Goal: Task Accomplishment & Management: Manage account settings

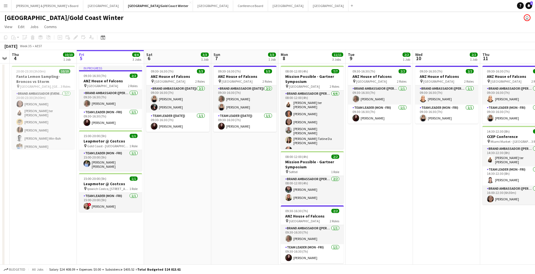
scroll to position [0, 200]
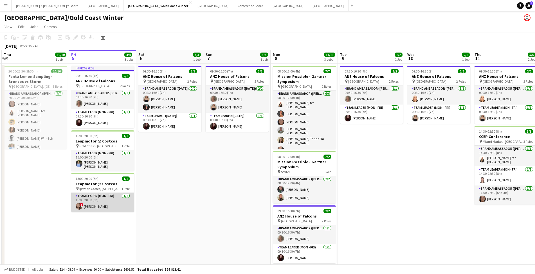
click at [94, 207] on app-card-role "Team Leader (Mon - Fri) 1/1 15:00-20:00 (5h) ! Kaitlin Palmer" at bounding box center [102, 202] width 63 height 19
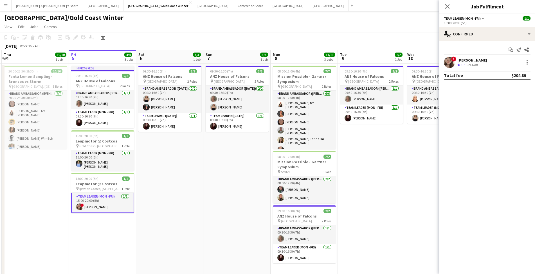
click at [470, 64] on div "29.4km" at bounding box center [472, 65] width 13 height 5
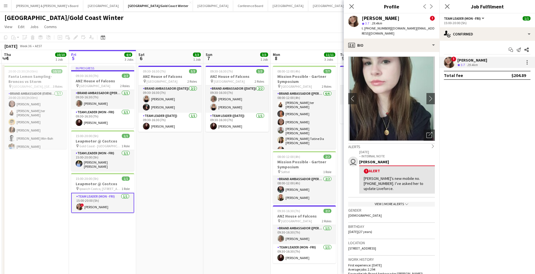
click at [225, 206] on app-date-cell "09:30-16:30 (7h) 3/3 ANZ House of Falcons pin Brisbane 2 Roles Brand Ambassador…" at bounding box center [236, 170] width 67 height 212
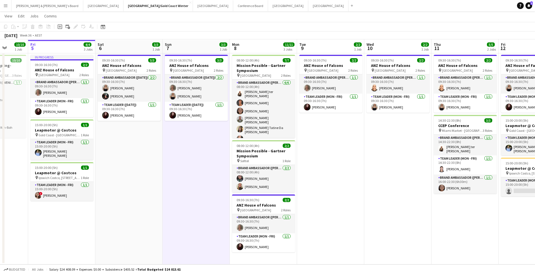
scroll to position [0, 0]
click at [83, 6] on button "Perth Close" at bounding box center [103, 5] width 40 height 11
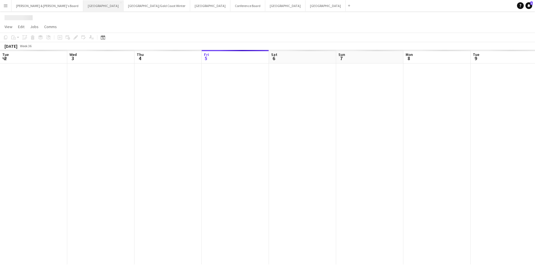
scroll to position [0, 134]
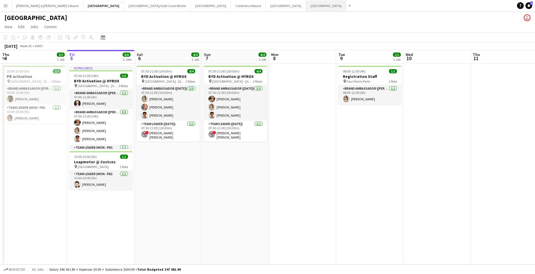
click at [306, 6] on button "Adelaide Close" at bounding box center [326, 5] width 40 height 11
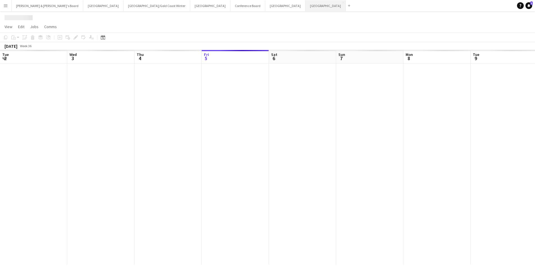
scroll to position [0, 134]
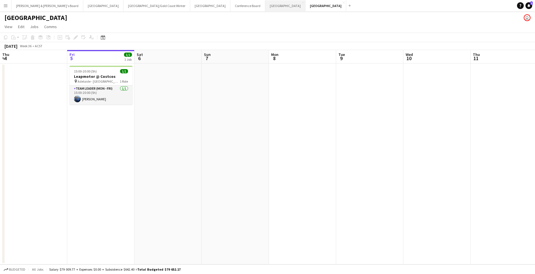
click at [265, 8] on button "Melbourne Close" at bounding box center [285, 5] width 40 height 11
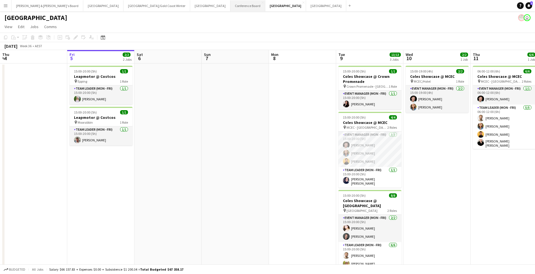
click at [230, 7] on button "Conference Board Close" at bounding box center [247, 5] width 35 height 11
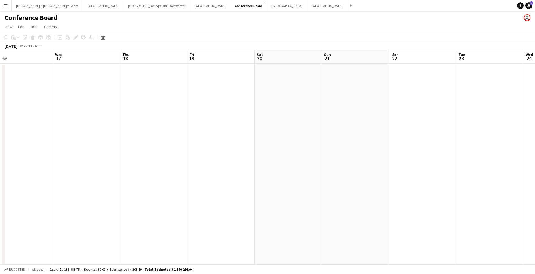
scroll to position [0, 160]
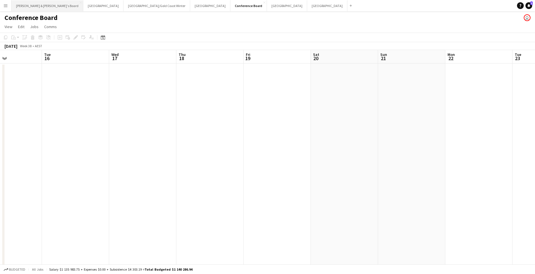
click at [40, 7] on button "James & Arrence's Board Close" at bounding box center [48, 5] width 72 height 11
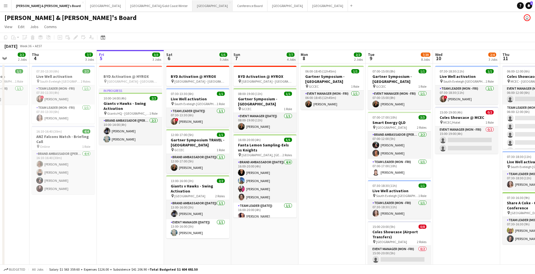
click at [192, 8] on button "Sydney Close" at bounding box center [212, 5] width 40 height 11
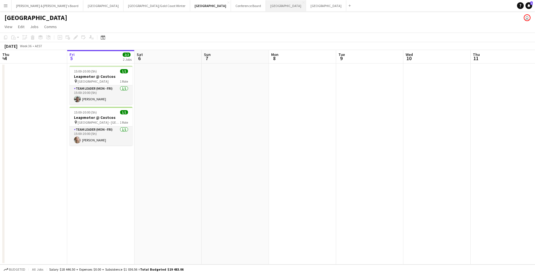
click at [266, 7] on button "Melbourne Close" at bounding box center [286, 5] width 40 height 11
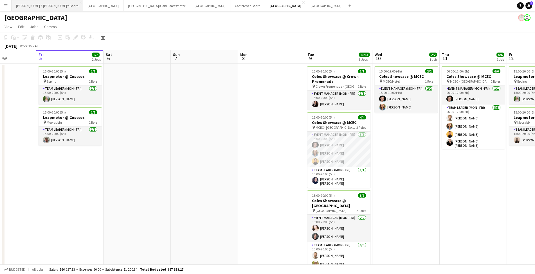
click at [31, 10] on button "James & Arrence's Board Close" at bounding box center [48, 5] width 72 height 11
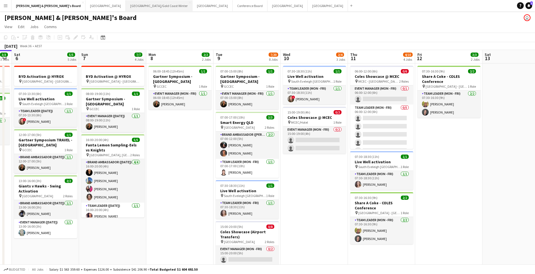
click at [126, 7] on button "Brisbane/Gold Coast Winter Close" at bounding box center [159, 5] width 67 height 11
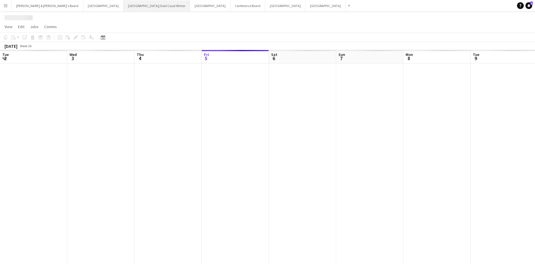
scroll to position [0, 134]
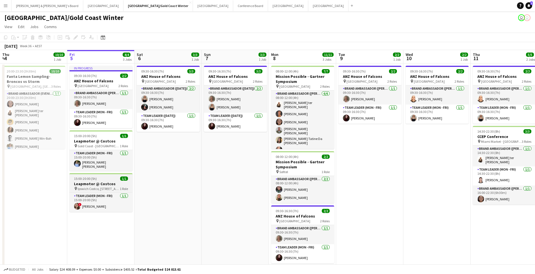
click at [110, 182] on h3 "Leapmotor @ Costcos" at bounding box center [100, 183] width 63 height 5
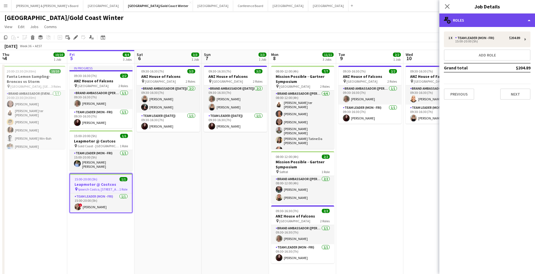
click at [481, 17] on div "multiple-users-add Roles" at bounding box center [487, 19] width 96 height 13
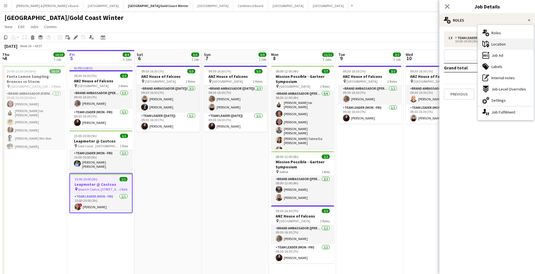
click at [503, 45] on span "Location" at bounding box center [498, 44] width 14 height 5
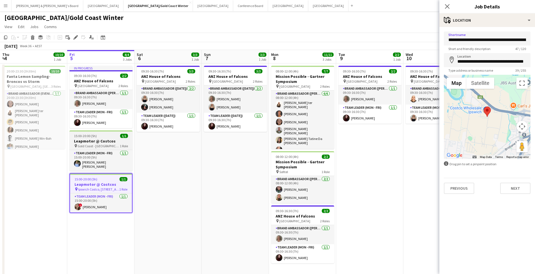
click at [107, 144] on div "pin Gold Coast - QLD 1 Role" at bounding box center [100, 146] width 63 height 4
type input "**********"
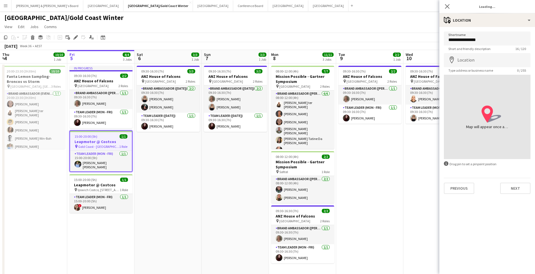
type input "**********"
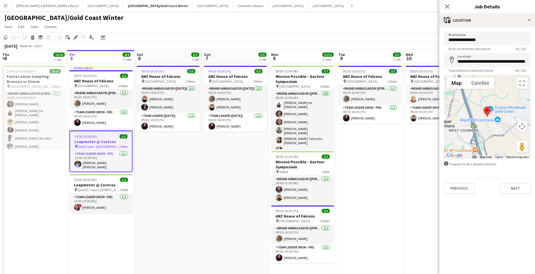
click at [170, 195] on app-date-cell "09:30-16:30 (7h) 3/3 ANZ House of Falcons pin Brisbane 2 Roles Brand Ambassador…" at bounding box center [167, 170] width 67 height 212
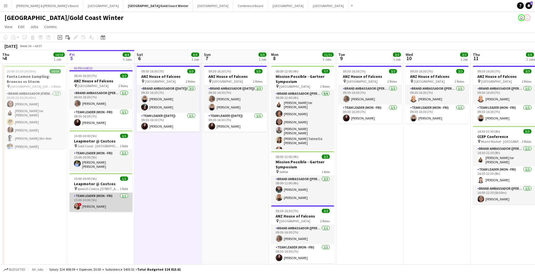
scroll to position [0, 135]
click at [96, 207] on app-card-role "Team Leader (Mon - Fri) 1/1 15:00-20:00 (5h) ! Kaitlin Palmer" at bounding box center [100, 202] width 63 height 19
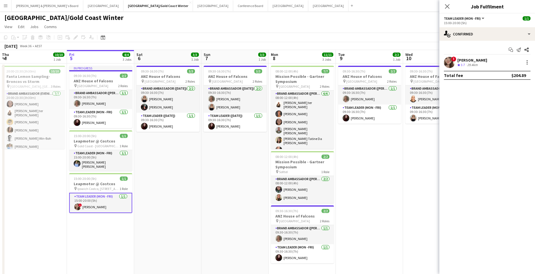
click at [468, 60] on div "[PERSON_NAME]" at bounding box center [472, 60] width 30 height 5
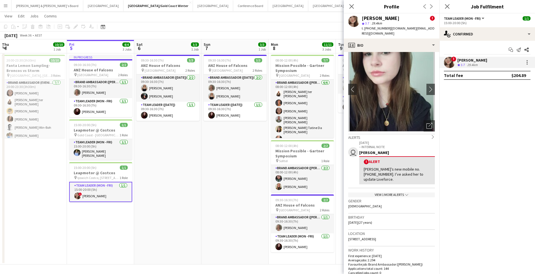
scroll to position [12, 0]
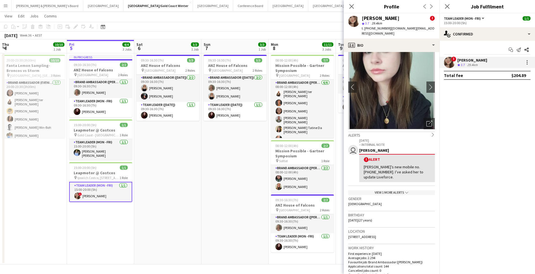
click at [228, 195] on app-date-cell "09:30-16:30 (7h) 3/3 ANZ House of Falcons pin Brisbane 2 Roles Brand Ambassador…" at bounding box center [234, 159] width 67 height 212
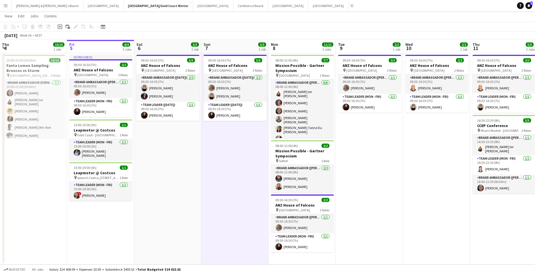
click at [351, 5] on app-icon "Add" at bounding box center [352, 5] width 2 height 2
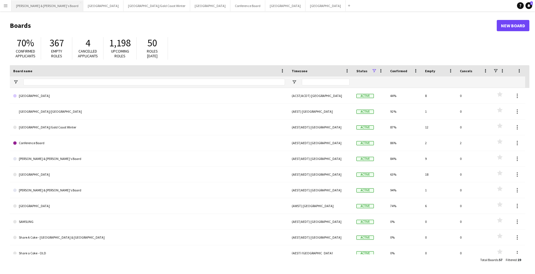
click at [40, 8] on button "James & Arrence's Board Close" at bounding box center [48, 5] width 72 height 11
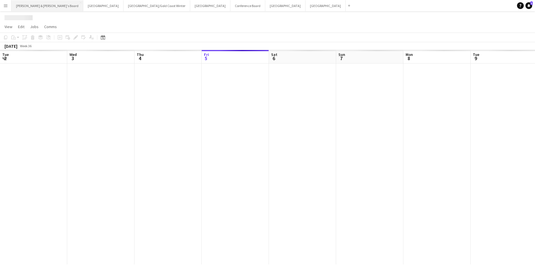
scroll to position [0, 134]
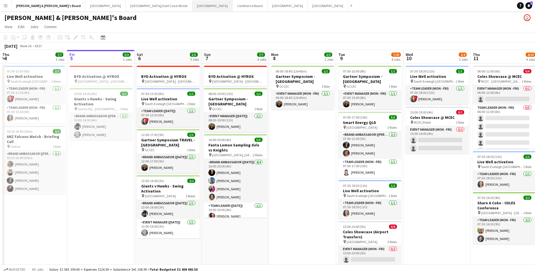
click at [192, 6] on button "Sydney Close" at bounding box center [212, 5] width 40 height 11
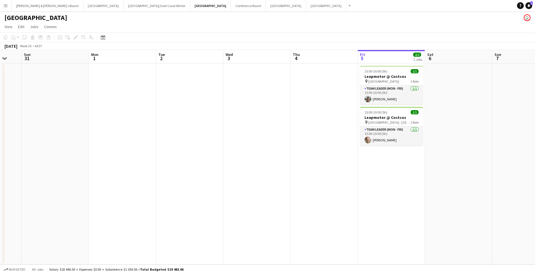
scroll to position [0, 179]
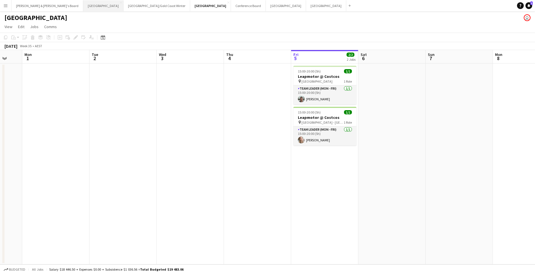
click at [83, 6] on button "Perth Close" at bounding box center [103, 5] width 40 height 11
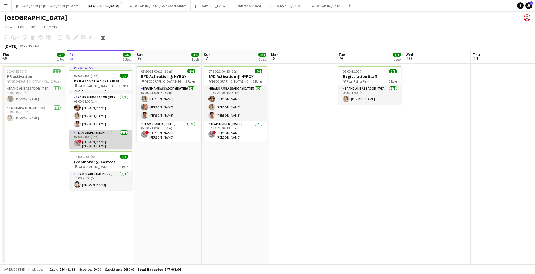
scroll to position [15, 0]
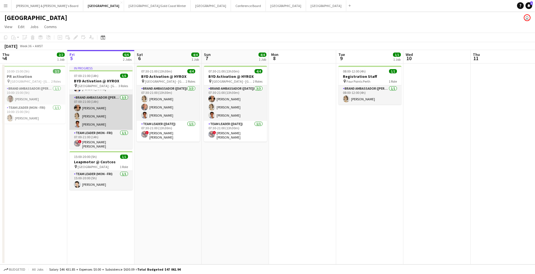
click at [98, 124] on app-card-role "Brand Ambassador (Mon - Fri) 3/3 07:00-21:00 (14h) Amanda Joseph Liris Weinhard…" at bounding box center [100, 111] width 63 height 35
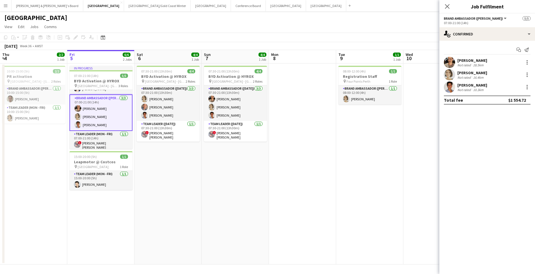
click at [476, 89] on div "10.3km" at bounding box center [478, 90] width 13 height 4
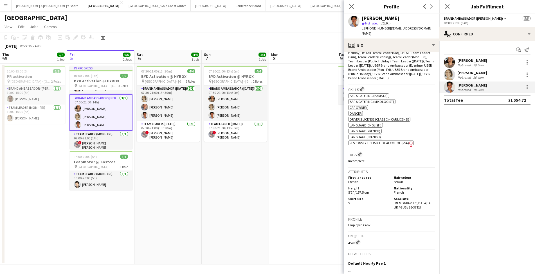
scroll to position [239, 0]
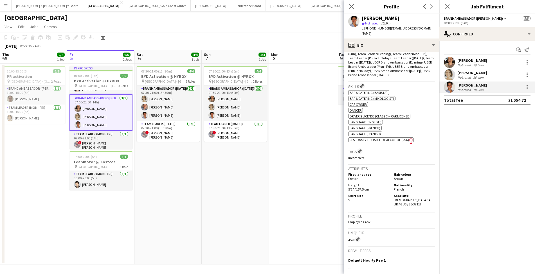
click at [100, 110] on app-card-role "Brand Ambassador (Mon - Fri) 3/3 07:00-21:00 (14h) Amanda Joseph Liris Weinhard…" at bounding box center [100, 112] width 63 height 37
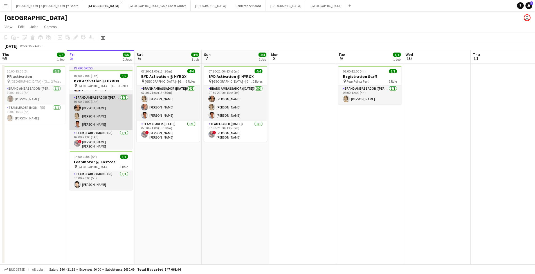
click at [100, 110] on app-card-role "Brand Ambassador (Mon - Fri) 3/3 07:00-21:00 (14h) Amanda Joseph Liris Weinhard…" at bounding box center [100, 111] width 63 height 35
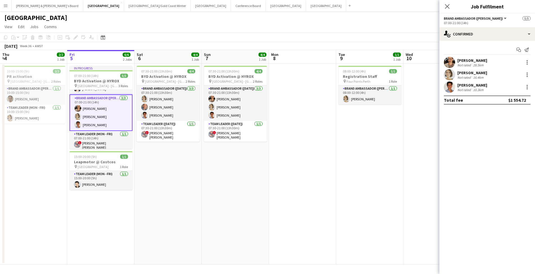
click at [473, 64] on div "28.5km" at bounding box center [478, 65] width 13 height 4
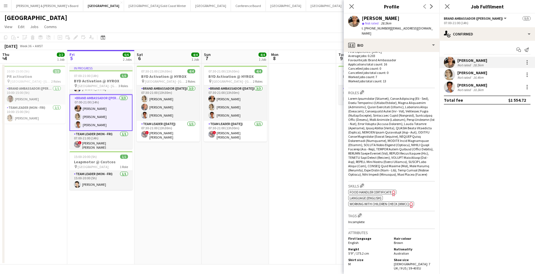
scroll to position [148, 0]
click at [351, 6] on icon at bounding box center [351, 6] width 5 height 5
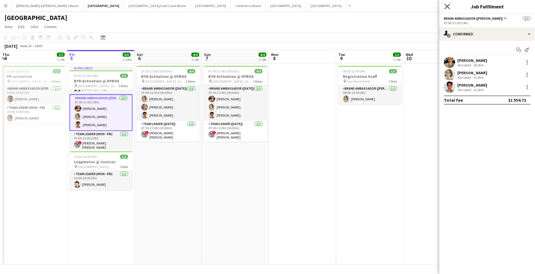
click at [446, 6] on icon "Close pop-in" at bounding box center [446, 6] width 5 height 5
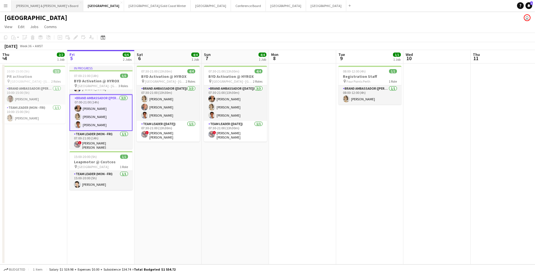
click at [38, 7] on button "James & Arrence's Board Close" at bounding box center [48, 5] width 72 height 11
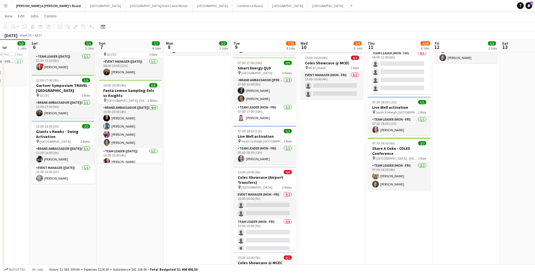
scroll to position [53, 0]
click at [267, 7] on button "Melbourne Close" at bounding box center [287, 5] width 40 height 11
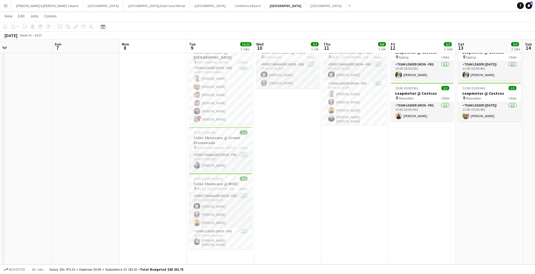
scroll to position [24, 0]
click at [33, 7] on button "James & Arrence's Board Close" at bounding box center [48, 5] width 72 height 11
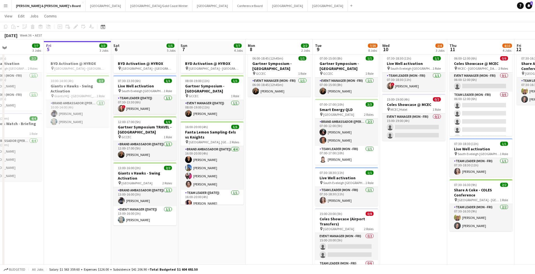
scroll to position [14, 0]
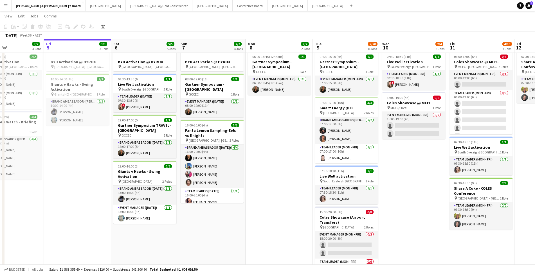
click at [150, 242] on app-date-cell "BYD Activation @ HYROX pin Perth - WA 07:30-13:30 (6h) 1/1 Live Well activation…" at bounding box center [144, 263] width 67 height 428
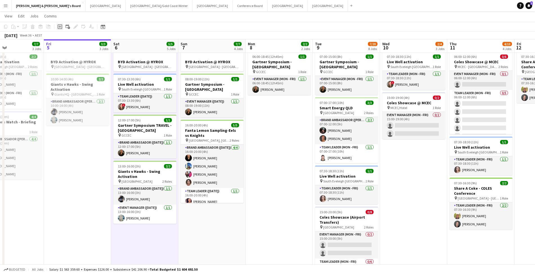
click at [60, 27] on icon "Add job" at bounding box center [60, 26] width 4 height 4
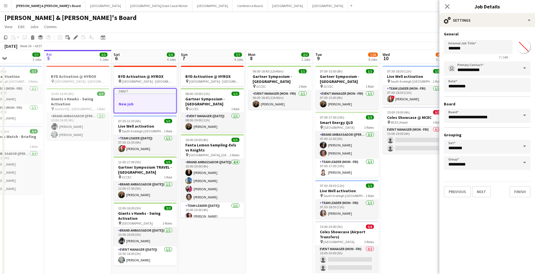
scroll to position [0, 0]
click at [448, 7] on icon "Close pop-in" at bounding box center [446, 6] width 5 height 5
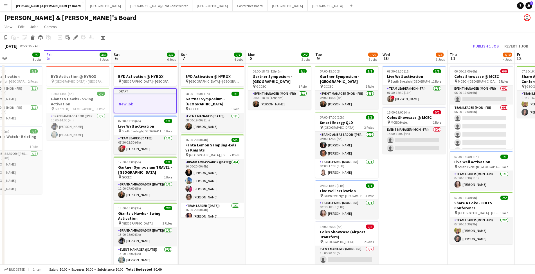
click at [257, 141] on app-date-cell "06:00-18:45 (12h45m) 1/1 Gartner Symposium - Gold Coast pin GCCEC 1 Role Event …" at bounding box center [279, 278] width 67 height 428
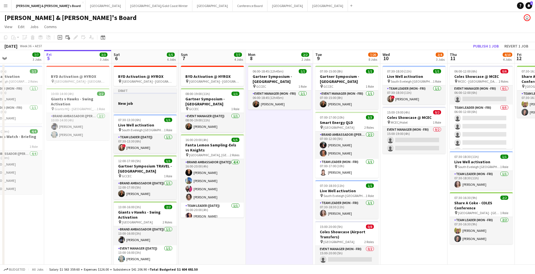
click at [130, 103] on h3 "New job" at bounding box center [145, 103] width 63 height 5
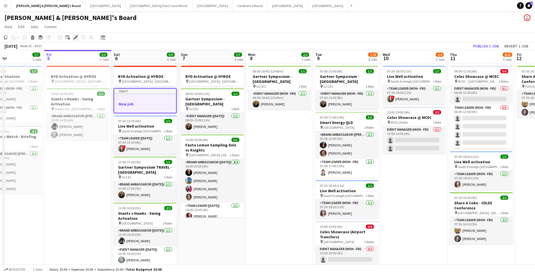
click at [77, 37] on icon "Edit" at bounding box center [75, 37] width 4 height 4
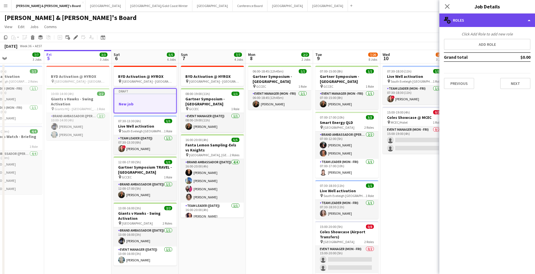
click at [481, 26] on div "multiple-users-add Roles" at bounding box center [487, 19] width 96 height 13
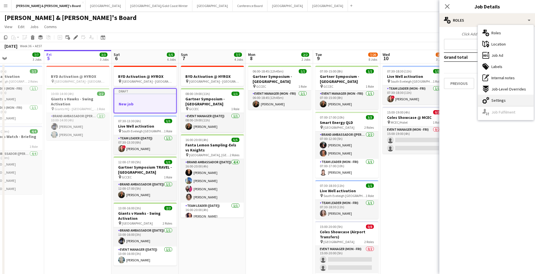
click at [503, 102] on span "Settings" at bounding box center [498, 100] width 14 height 5
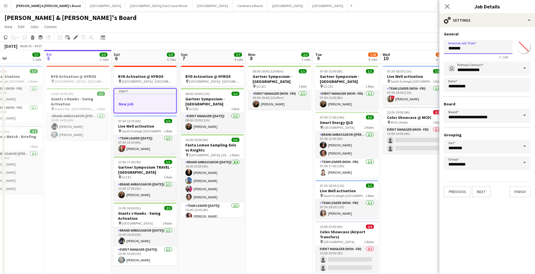
drag, startPoint x: 470, startPoint y: 48, endPoint x: 429, endPoint y: 48, distance: 41.3
type input "**********"
click at [515, 188] on button "Finish" at bounding box center [519, 191] width 21 height 11
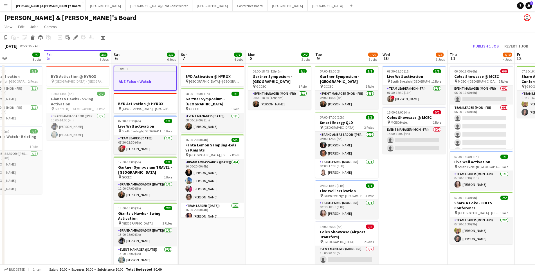
click at [270, 178] on app-date-cell "06:00-18:45 (12h45m) 1/1 Gartner Symposium - Gold Coast pin GCCEC 1 Role Event …" at bounding box center [279, 278] width 67 height 428
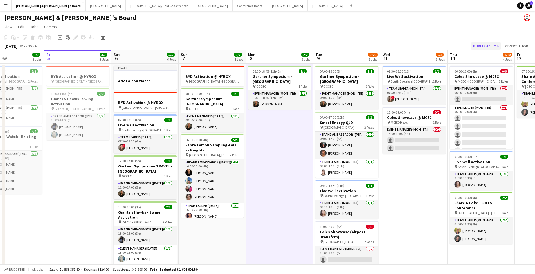
click at [488, 47] on button "Publish 1 job" at bounding box center [486, 45] width 30 height 7
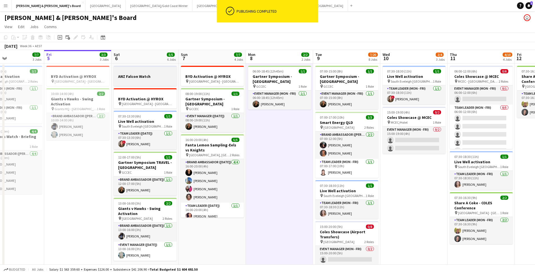
click at [160, 78] on h3 "ANZ Falcon Watch" at bounding box center [145, 76] width 63 height 5
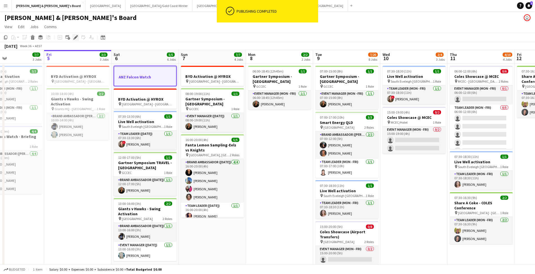
click at [73, 38] on icon "Edit" at bounding box center [75, 37] width 4 height 4
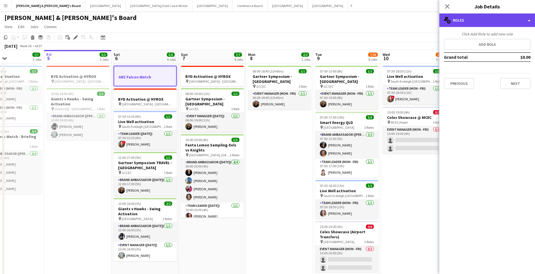
click at [480, 20] on div "multiple-users-add Roles" at bounding box center [487, 19] width 96 height 13
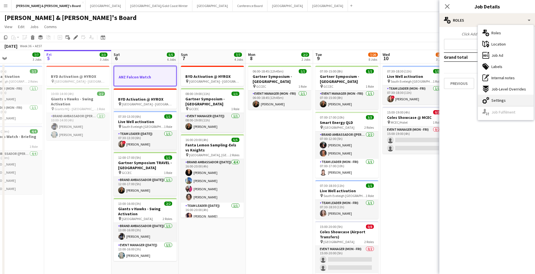
click at [504, 100] on span "Settings" at bounding box center [498, 100] width 14 height 5
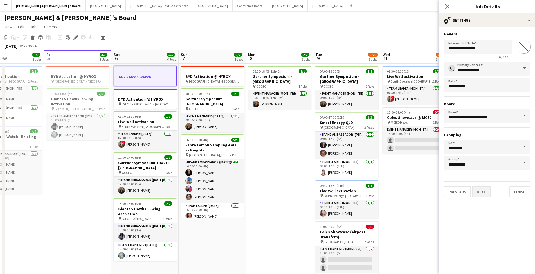
click at [481, 190] on button "Next" at bounding box center [481, 191] width 19 height 11
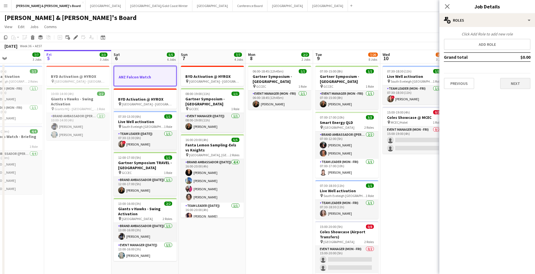
click at [503, 86] on button "Next" at bounding box center [515, 83] width 30 height 11
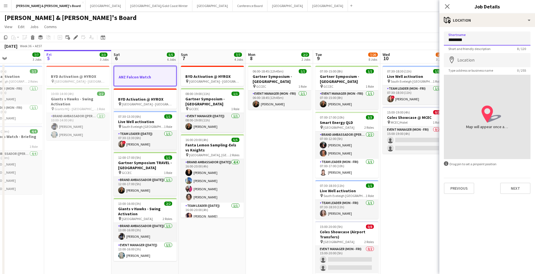
type input "********"
click at [483, 56] on input "Location" at bounding box center [487, 60] width 87 height 14
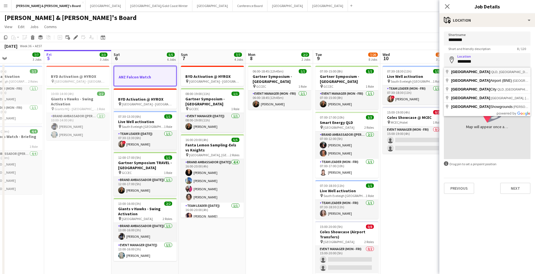
type input "**********"
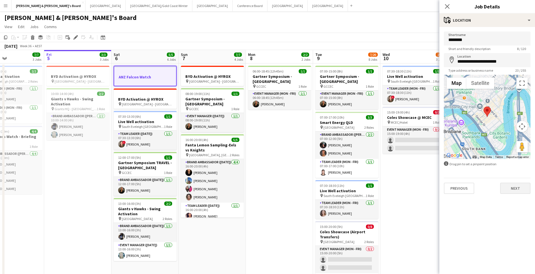
click at [515, 189] on button "Next" at bounding box center [515, 188] width 30 height 11
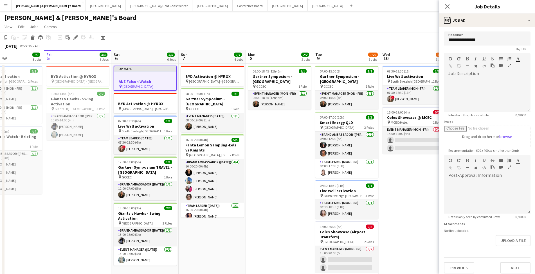
click at [283, 189] on app-date-cell "06:00-18:45 (12h45m) 1/1 Gartner Symposium - Gold Coast pin GCCEC 1 Role Event …" at bounding box center [279, 278] width 67 height 428
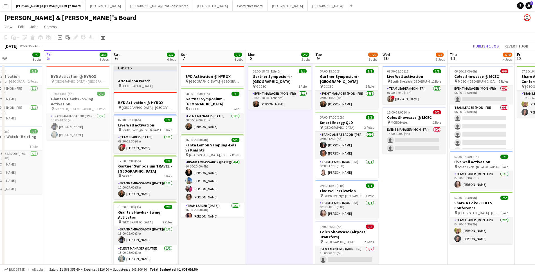
click at [158, 80] on h3 "ANZ Falcon Watch" at bounding box center [145, 80] width 63 height 5
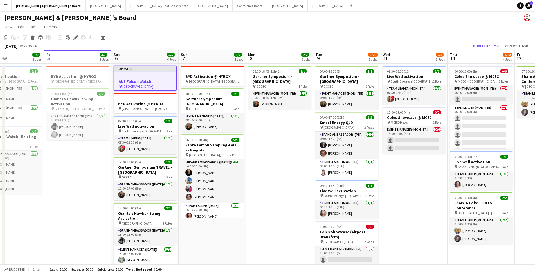
click at [219, 229] on app-date-cell "BYD Activation @ HYROX pin Perth - WA 08:00-19:00 (11h) 1/1 Gartner Symposium -…" at bounding box center [211, 278] width 67 height 428
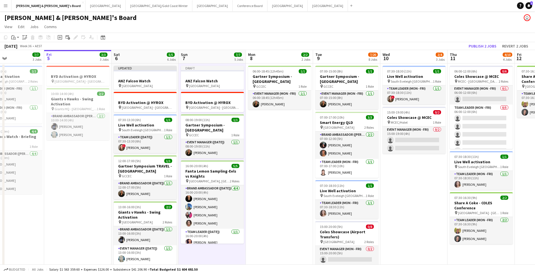
click at [273, 170] on app-date-cell "06:00-18:45 (12h45m) 1/1 Gartner Symposium - Gold Coast pin GCCEC 1 Role Event …" at bounding box center [279, 278] width 67 height 428
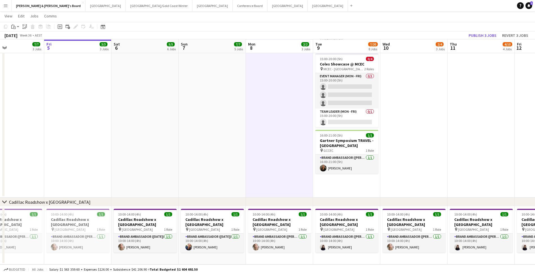
scroll to position [294, 0]
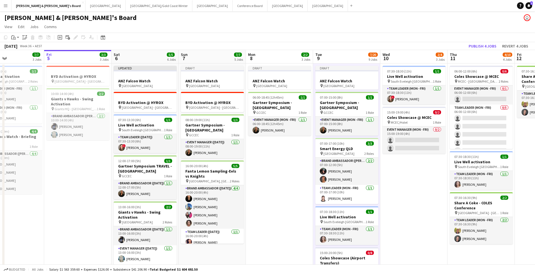
scroll to position [0, 0]
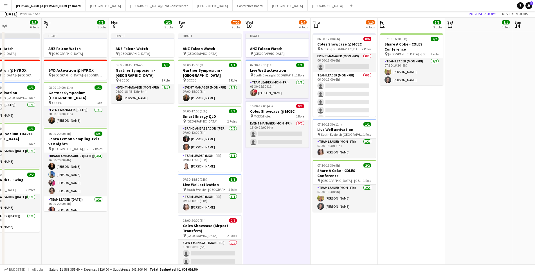
scroll to position [33, 0]
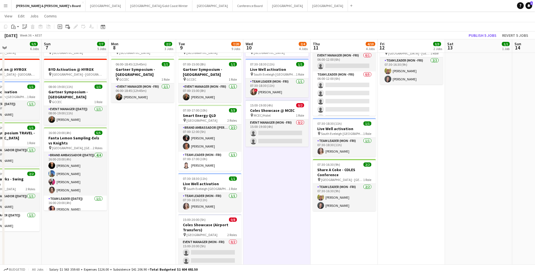
click at [351, 232] on app-date-cell "06:00-12:00 (6h) 0/6 Coles Showcase @ MCEC pin MCEC - VIC 2 Roles Event Manager…" at bounding box center [343, 257] width 67 height 455
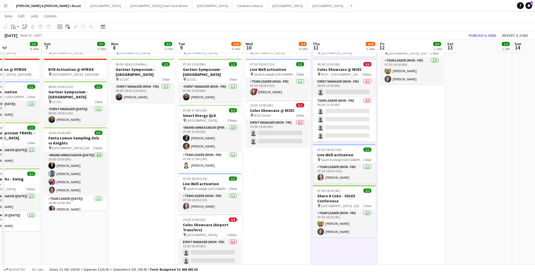
click at [416, 131] on app-date-cell "07:30-16:30 (9h) 2/2 Share A Coke - COLES Conference pin Melbourne - VIC 1 Role…" at bounding box center [410, 257] width 67 height 455
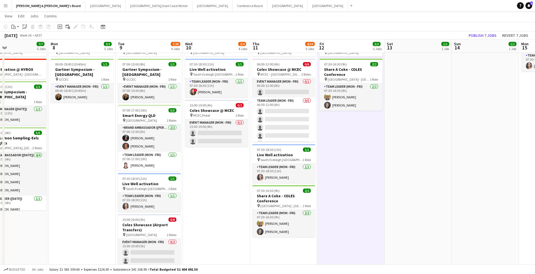
scroll to position [0, 221]
click at [413, 131] on app-date-cell at bounding box center [417, 257] width 67 height 455
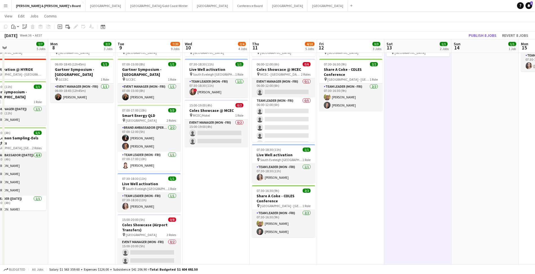
click at [484, 131] on app-date-cell at bounding box center [484, 257] width 67 height 455
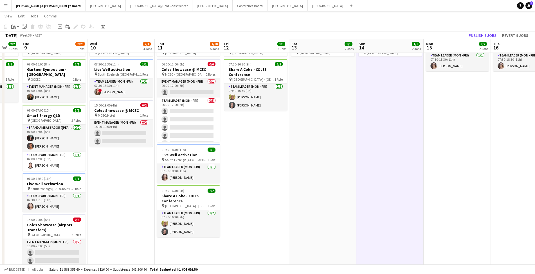
scroll to position [0, 205]
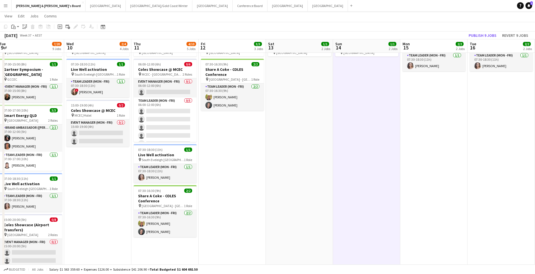
click at [434, 123] on app-date-cell "07:30-18:30 (11h) 1/1 Live Well activation pin South Eveleigh Sydney 1 Role Tea…" at bounding box center [433, 257] width 67 height 455
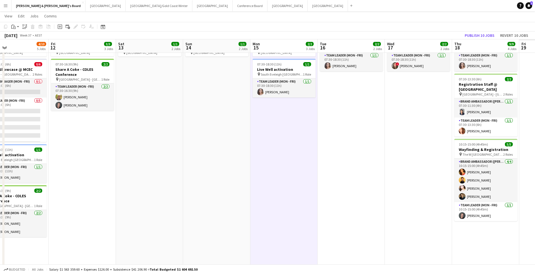
scroll to position [0, 173]
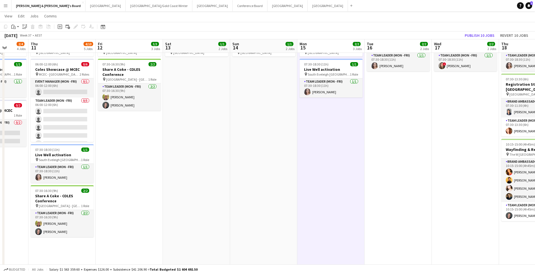
click at [400, 111] on app-date-cell "07:30-18:30 (11h) 1/1 Live Well activation pin South Eveleigh Sydney 1 Role Tea…" at bounding box center [397, 257] width 67 height 455
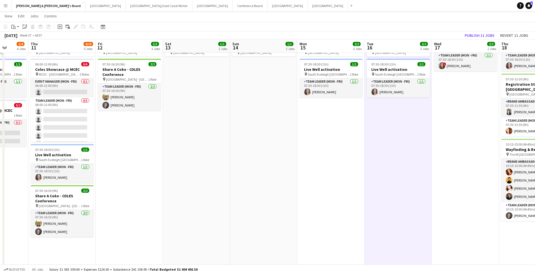
click at [454, 133] on app-date-cell "07:30-18:30 (11h) 1/1 Live Well activation pin South Eveleigh Sydney 1 Role Tea…" at bounding box center [464, 257] width 67 height 455
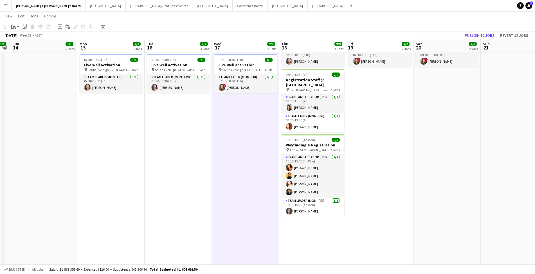
scroll to position [0, 194]
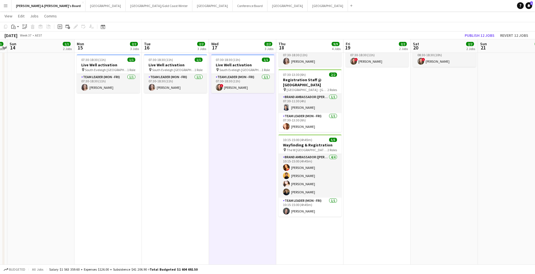
click at [326, 230] on app-date-cell "07:30-18:30 (11h) 1/1 Live Well activation pin South Eveleigh Sydney 1 Role Tea…" at bounding box center [309, 253] width 67 height 455
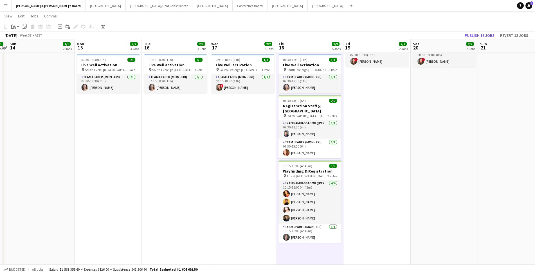
click at [388, 121] on app-date-cell "07:30-18:30 (11h) 1/1 Live Well activation pin South Eveleigh Sydney 1 Role Tea…" at bounding box center [376, 253] width 67 height 455
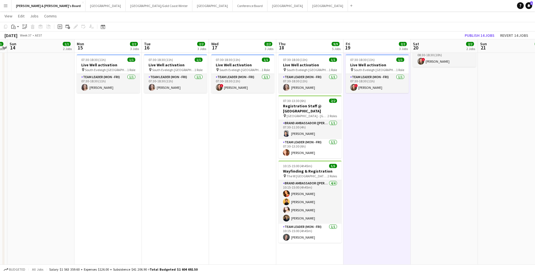
click at [437, 102] on app-date-cell "08:30-18:30 (10h) 1/1 Live Well activation pin South Eveleigh Sydney 1 Role Tea…" at bounding box center [443, 253] width 67 height 455
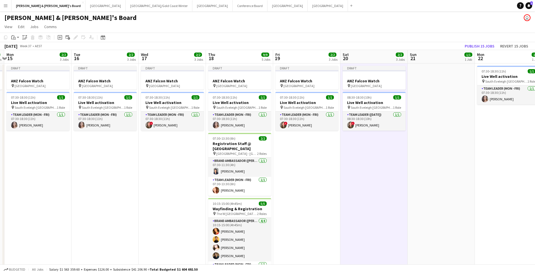
scroll to position [0, 202]
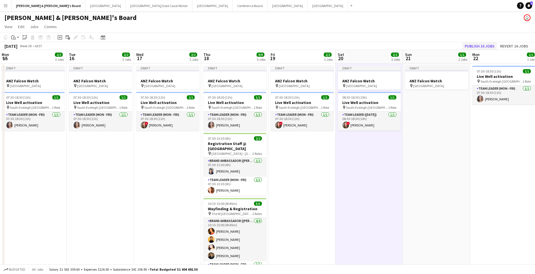
click at [478, 48] on button "Publish 16 jobs" at bounding box center [479, 45] width 34 height 7
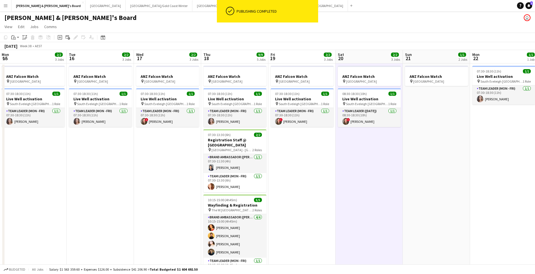
click at [267, 7] on button "Melbourne Close" at bounding box center [287, 5] width 40 height 11
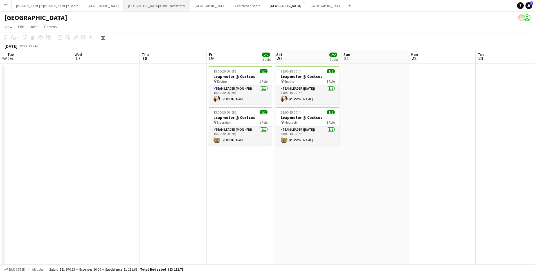
click at [123, 5] on button "Brisbane/Gold Coast Winter Close" at bounding box center [156, 5] width 67 height 11
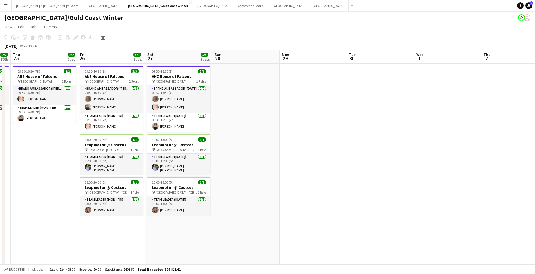
scroll to position [0, 191]
click at [33, 7] on button "James & Arrence's Board Close" at bounding box center [48, 5] width 72 height 11
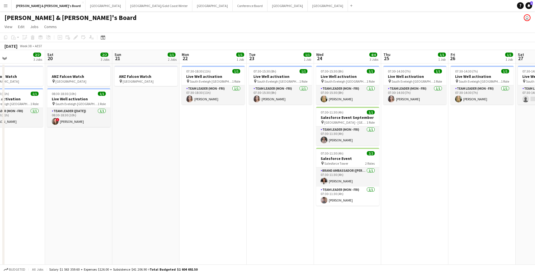
scroll to position [0, 224]
click at [160, 78] on h3 "ANZ Falcon Watch" at bounding box center [145, 76] width 63 height 5
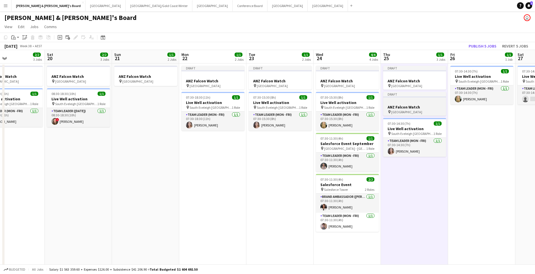
click at [430, 106] on h3 "ANZ Falcon Watch" at bounding box center [414, 107] width 63 height 5
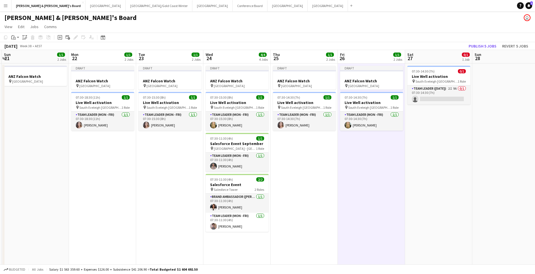
scroll to position [0, 215]
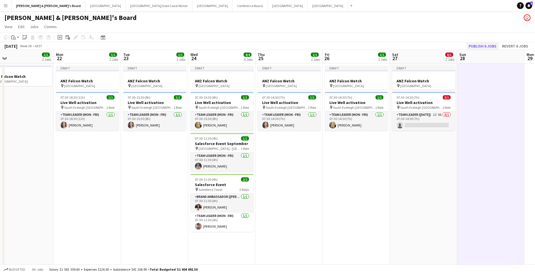
click at [480, 48] on button "Publish 6 jobs" at bounding box center [482, 45] width 32 height 7
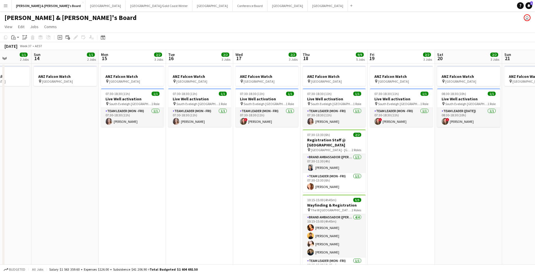
scroll to position [0, 0]
click at [126, 7] on button "Brisbane/Gold Coast Winter Close" at bounding box center [159, 5] width 67 height 11
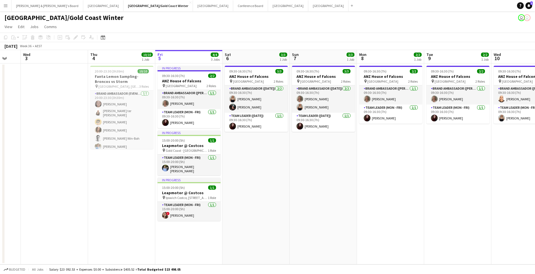
scroll to position [0, 184]
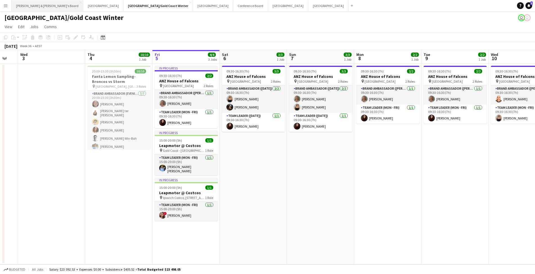
click at [35, 5] on button "James & Arrence's Board Close" at bounding box center [48, 5] width 72 height 11
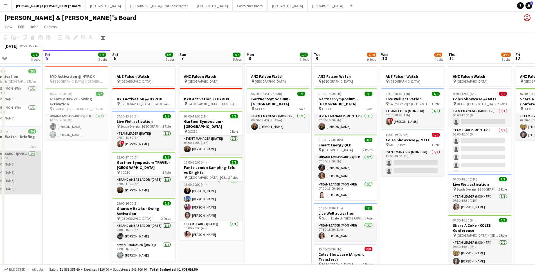
scroll to position [4, 0]
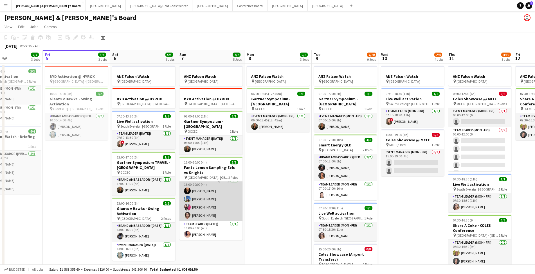
click at [198, 208] on app-card-role "Brand Ambassador (Sunday) 4/4 16:00-20:00 (4h) Gianluca John Logiacco Juan Fern…" at bounding box center [210, 199] width 63 height 44
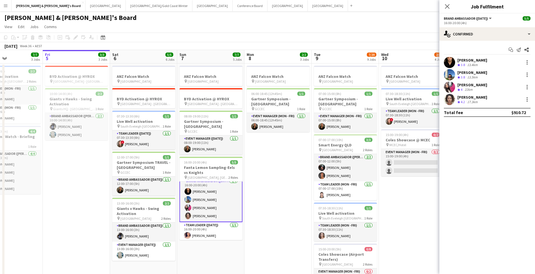
click at [468, 88] on div "22km" at bounding box center [468, 89] width 10 height 5
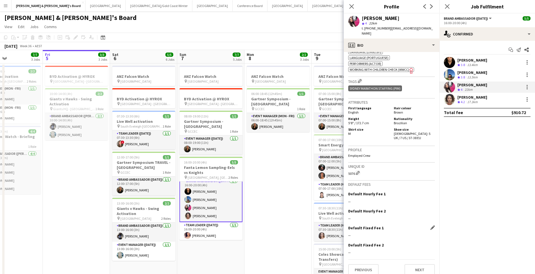
scroll to position [300, 0]
click at [410, 266] on button "Next" at bounding box center [419, 270] width 30 height 11
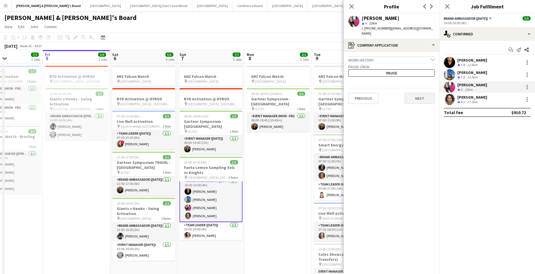
click at [419, 93] on button "Next" at bounding box center [419, 98] width 30 height 11
click at [424, 73] on button "Next" at bounding box center [419, 78] width 30 height 11
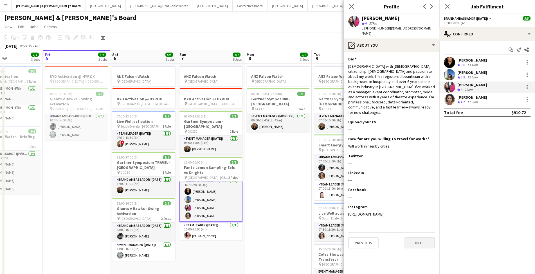
click at [422, 237] on button "Next" at bounding box center [419, 242] width 30 height 11
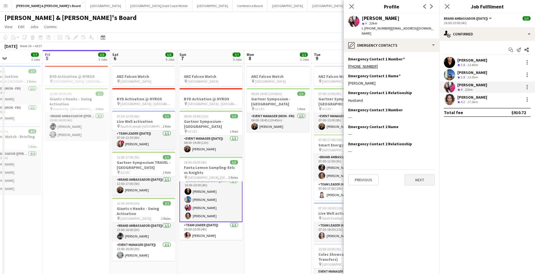
click at [430, 177] on button "Next" at bounding box center [419, 179] width 30 height 11
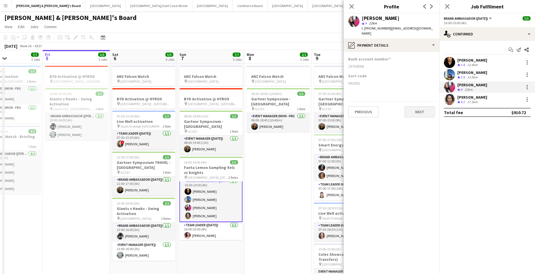
click at [424, 107] on button "Next" at bounding box center [419, 111] width 30 height 11
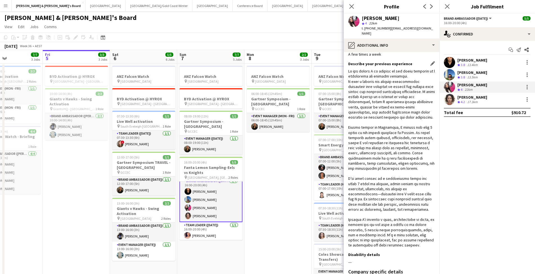
scroll to position [126, 0]
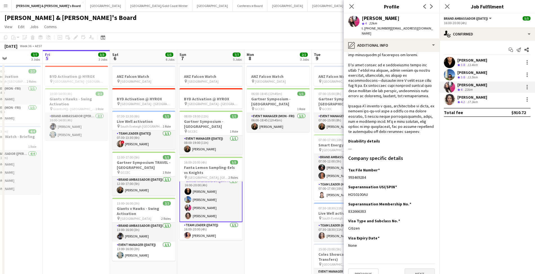
click at [417, 269] on button "Next" at bounding box center [419, 273] width 30 height 11
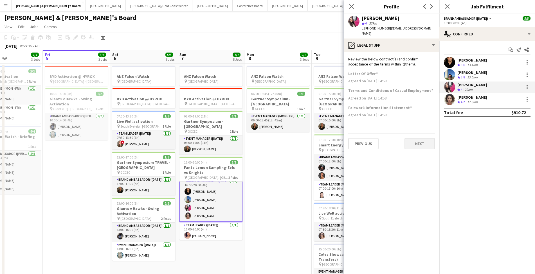
scroll to position [0, 0]
click at [420, 144] on app-section-data-types "Review the below contract(s) and confirm acceptance of the terms within it(them…" at bounding box center [391, 163] width 96 height 222
click at [420, 139] on button "Next" at bounding box center [419, 143] width 30 height 11
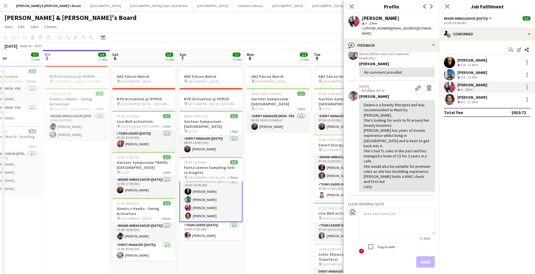
scroll to position [34, 0]
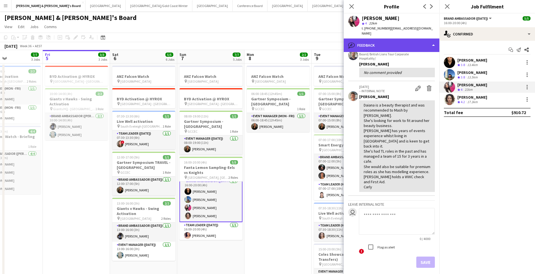
click at [403, 39] on div "bubble-pencil Feedback" at bounding box center [391, 45] width 96 height 13
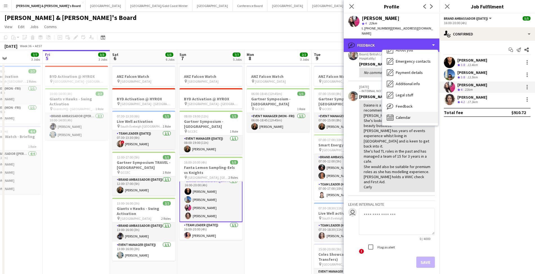
scroll to position [42, 0]
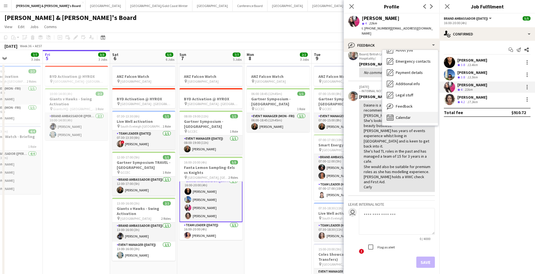
click at [405, 115] on span "Calendar" at bounding box center [402, 117] width 15 height 5
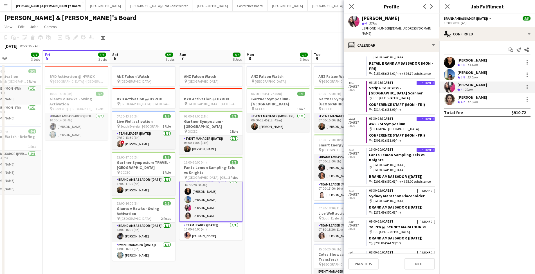
scroll to position [832, 0]
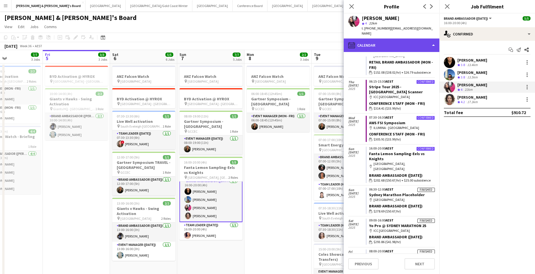
click at [390, 39] on div "calendar-full Calendar" at bounding box center [391, 45] width 96 height 13
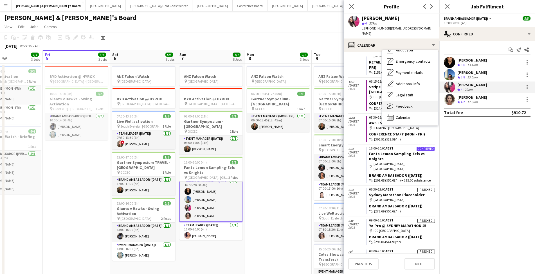
click at [401, 104] on span "Feedback" at bounding box center [403, 106] width 17 height 5
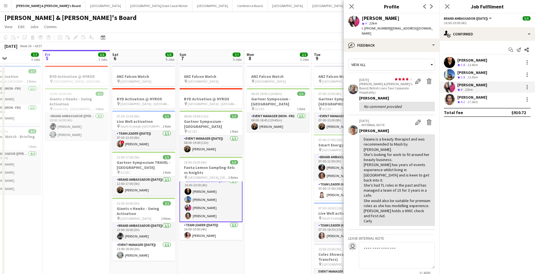
click at [388, 242] on textarea at bounding box center [397, 255] width 76 height 27
type textarea "*"
click at [429, 242] on textarea "**********" at bounding box center [397, 255] width 76 height 27
click at [395, 242] on textarea "**********" at bounding box center [397, 255] width 76 height 27
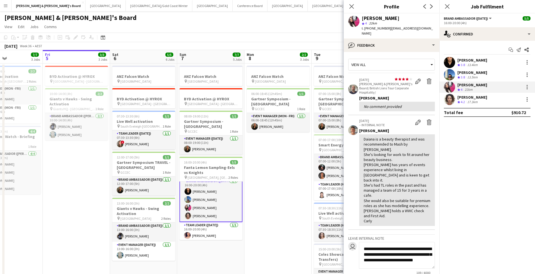
click at [392, 242] on textarea "**********" at bounding box center [397, 255] width 76 height 27
type textarea "**********"
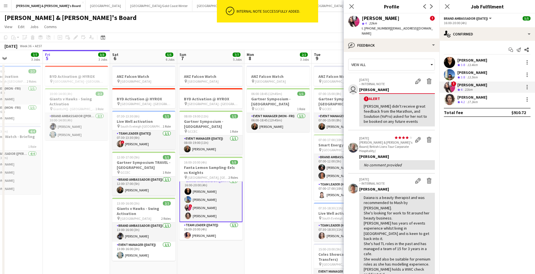
scroll to position [0, 0]
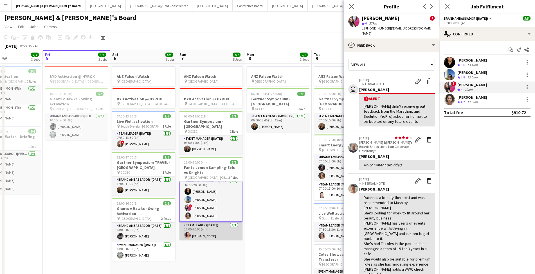
click at [209, 232] on app-card-role "Team Leader (Sunday) 1/1 16:00-20:00 (4h) Amanda van Eldik" at bounding box center [210, 231] width 63 height 19
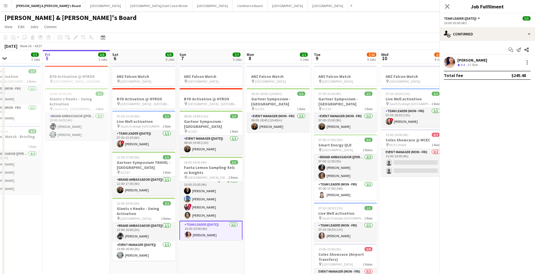
click at [209, 232] on app-card-role "Team Leader (Sunday) 1/1 16:00-20:00 (4h) Amanda van Eldik" at bounding box center [210, 231] width 63 height 20
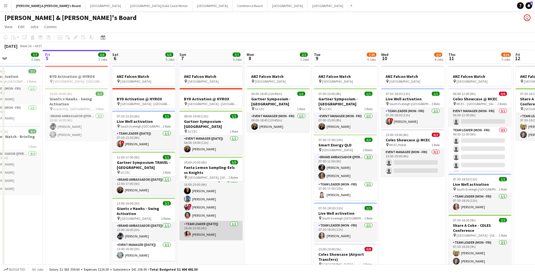
click at [205, 234] on app-card-role "Team Leader (Sunday) 1/1 16:00-20:00 (4h) Amanda van Eldik" at bounding box center [210, 230] width 63 height 19
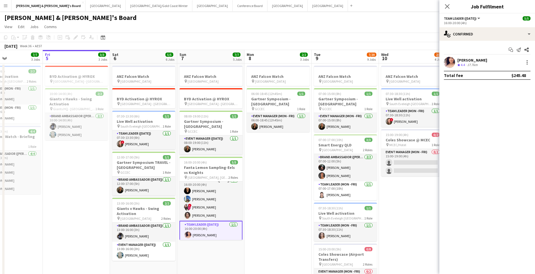
click at [475, 61] on div "Amanda van Eldik" at bounding box center [472, 60] width 30 height 5
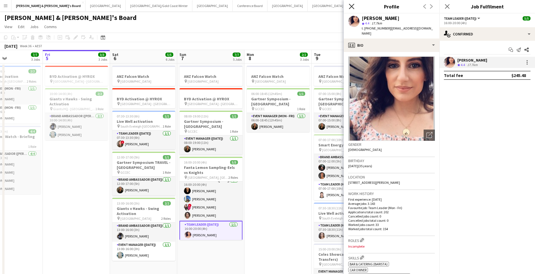
click at [351, 8] on icon "Close pop-in" at bounding box center [351, 6] width 5 height 5
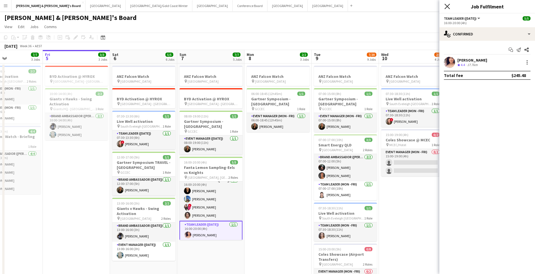
click at [448, 7] on icon at bounding box center [446, 6] width 5 height 5
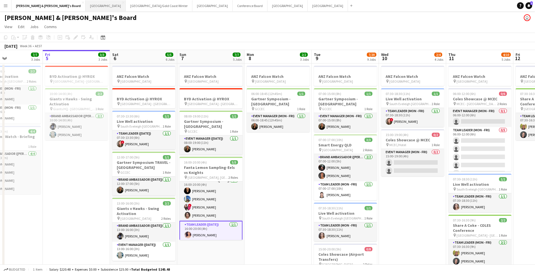
click at [85, 7] on button "Perth Close" at bounding box center [105, 5] width 40 height 11
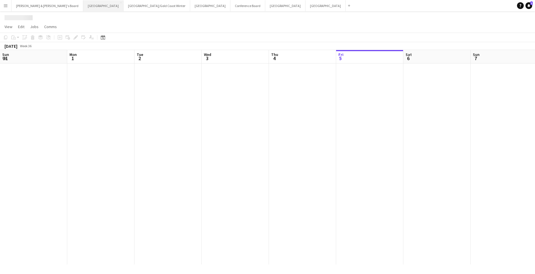
scroll to position [0, 134]
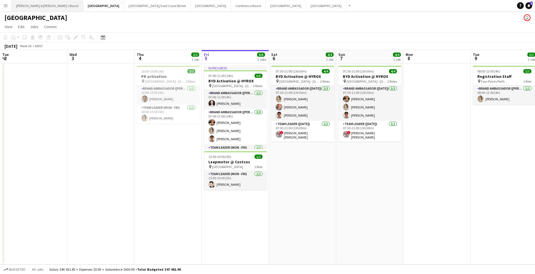
click at [28, 6] on button "James & Arrence's Board Close" at bounding box center [48, 5] width 72 height 11
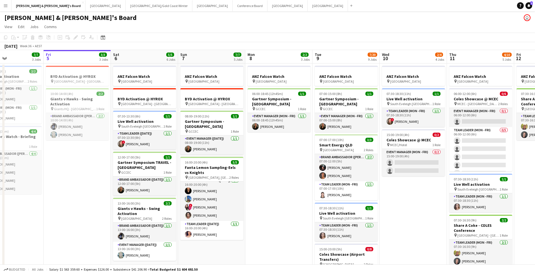
scroll to position [0, 144]
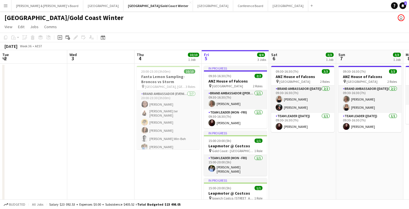
scroll to position [0, 134]
